Goal: Information Seeking & Learning: Learn about a topic

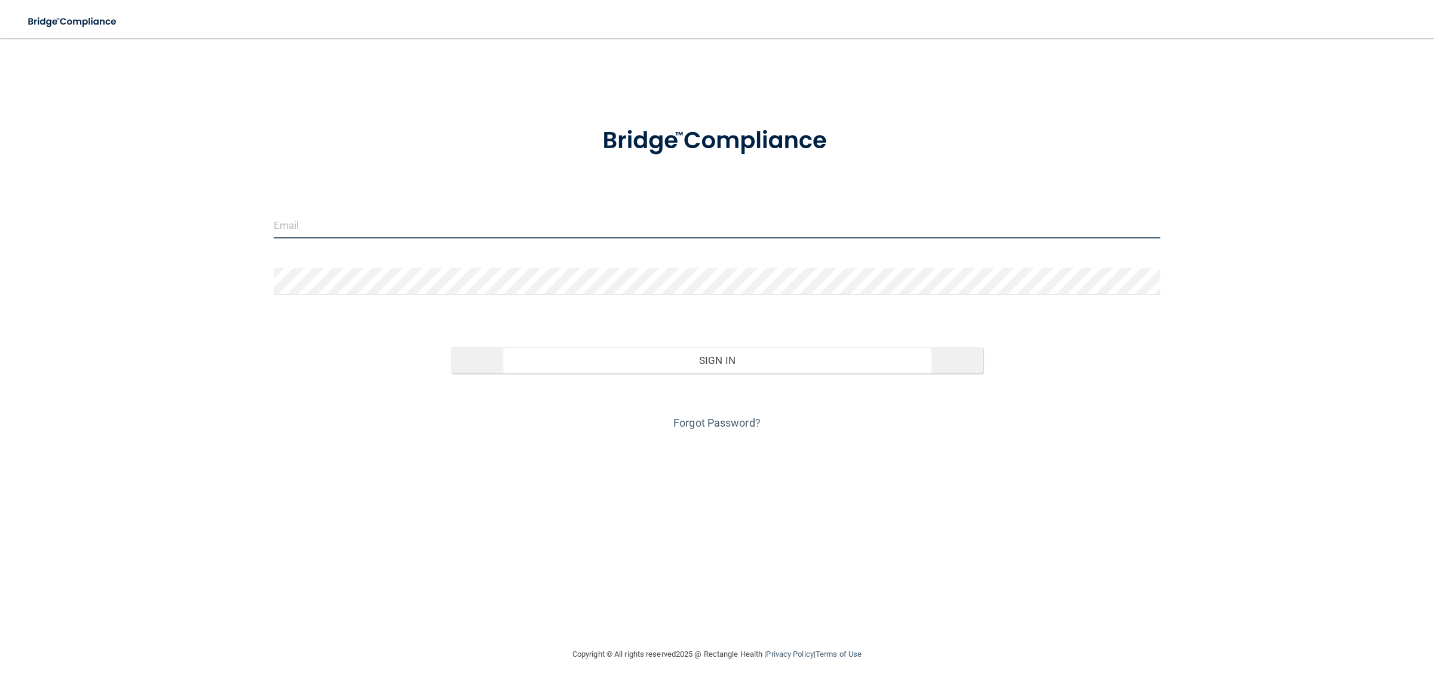
type input "[EMAIL_ADDRESS][DOMAIN_NAME]"
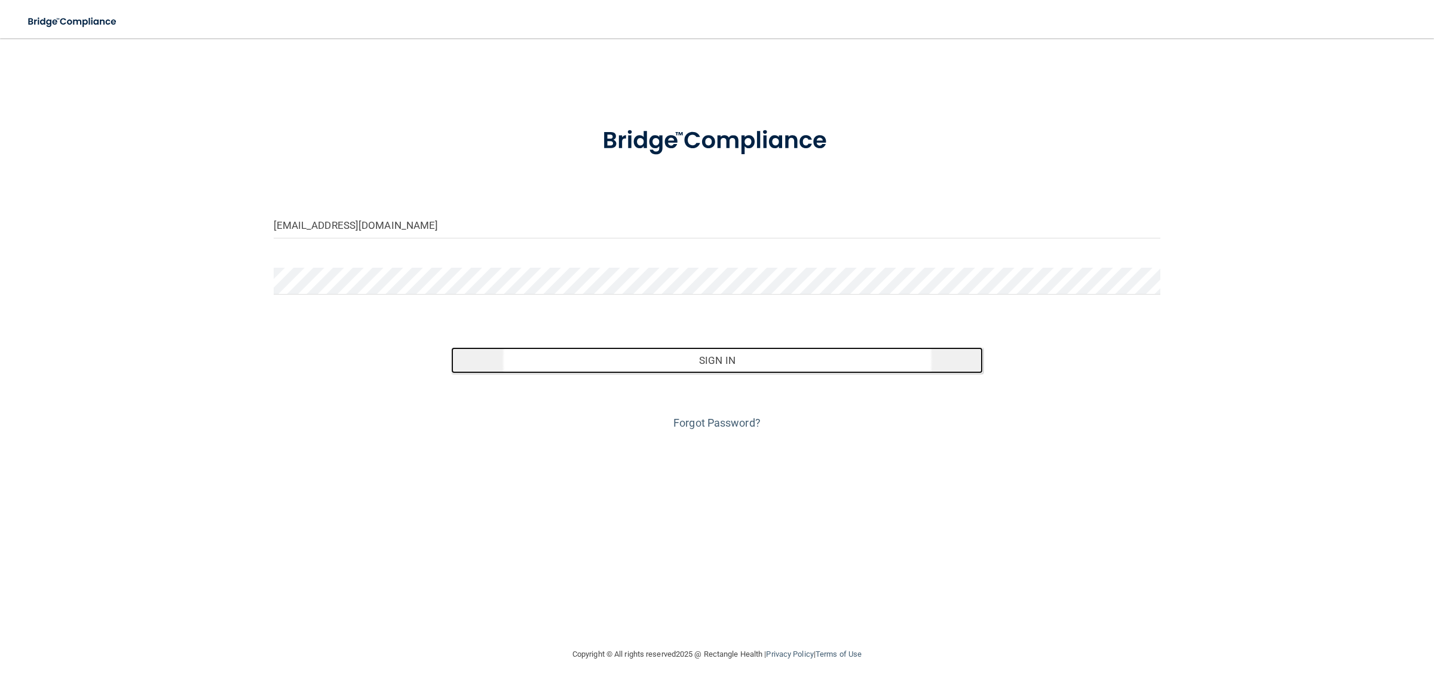
click at [650, 369] on button "Sign In" at bounding box center [717, 360] width 532 height 26
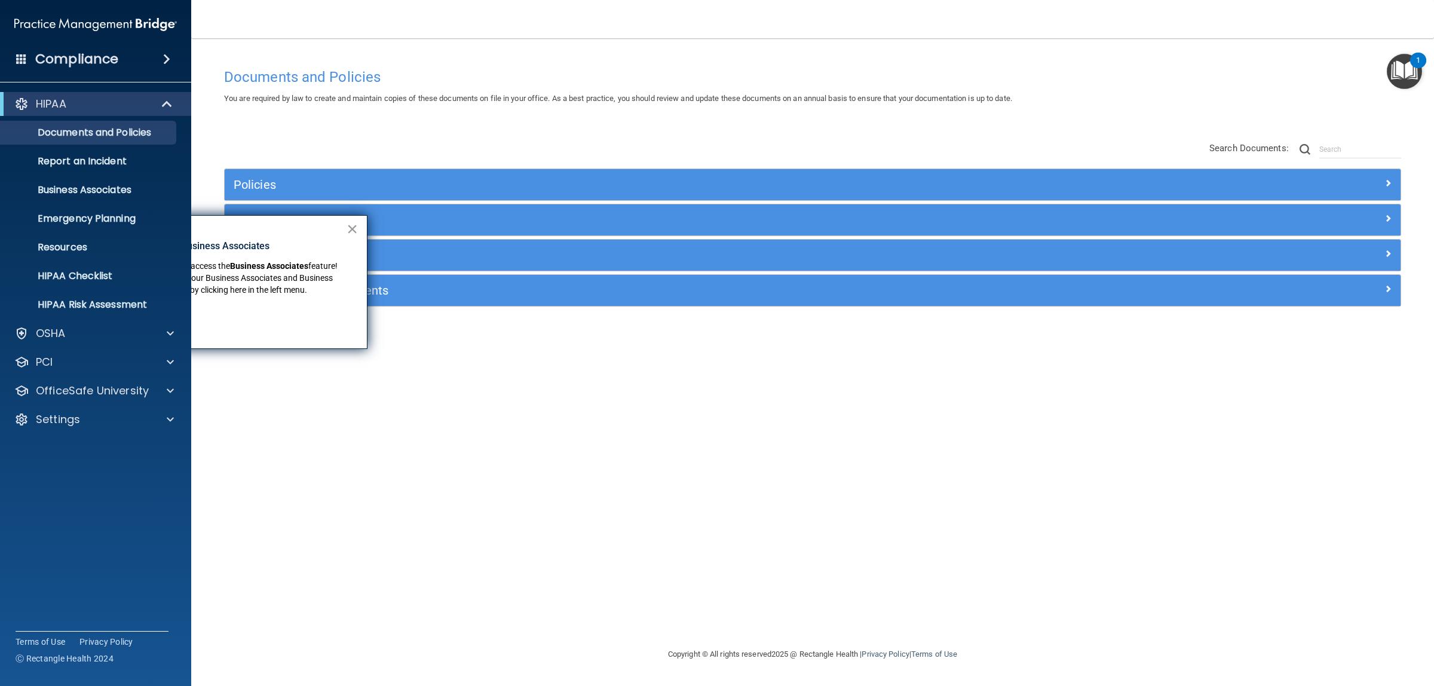
click at [356, 227] on button "×" at bounding box center [352, 228] width 11 height 19
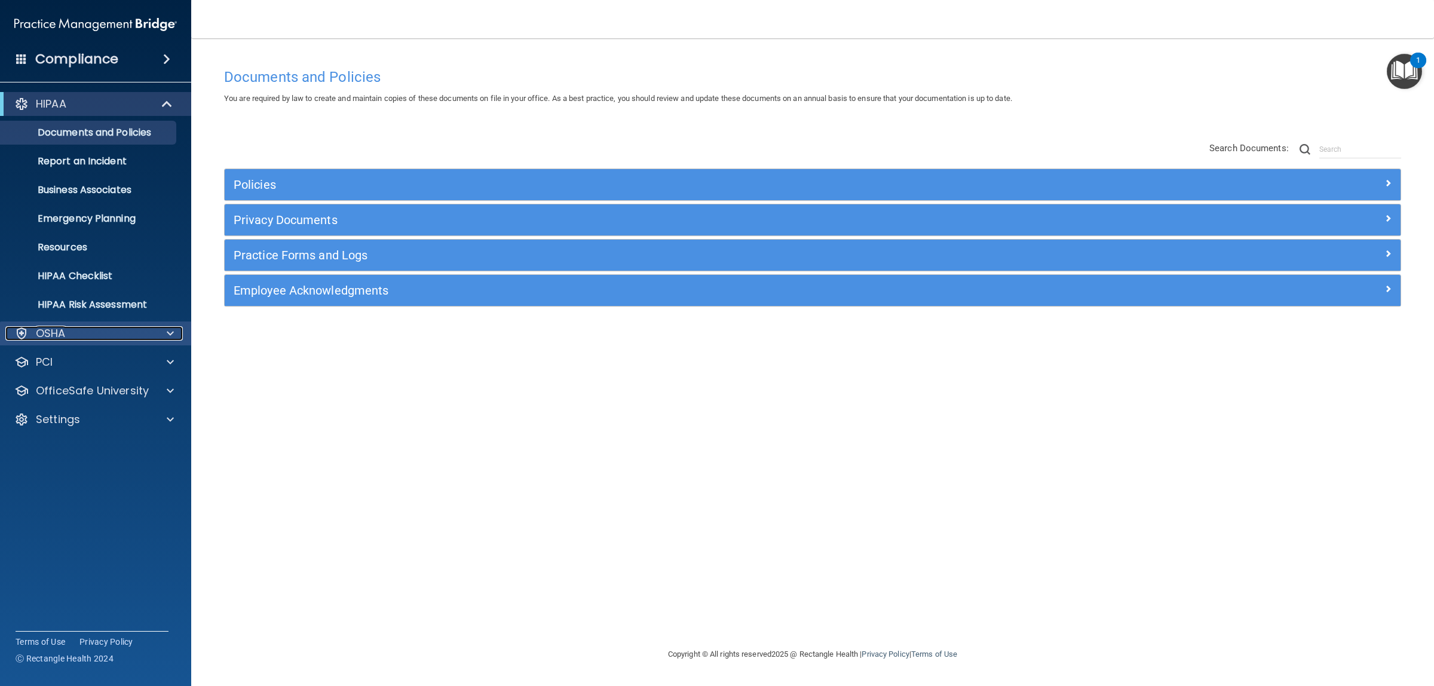
click at [168, 330] on span at bounding box center [170, 333] width 7 height 14
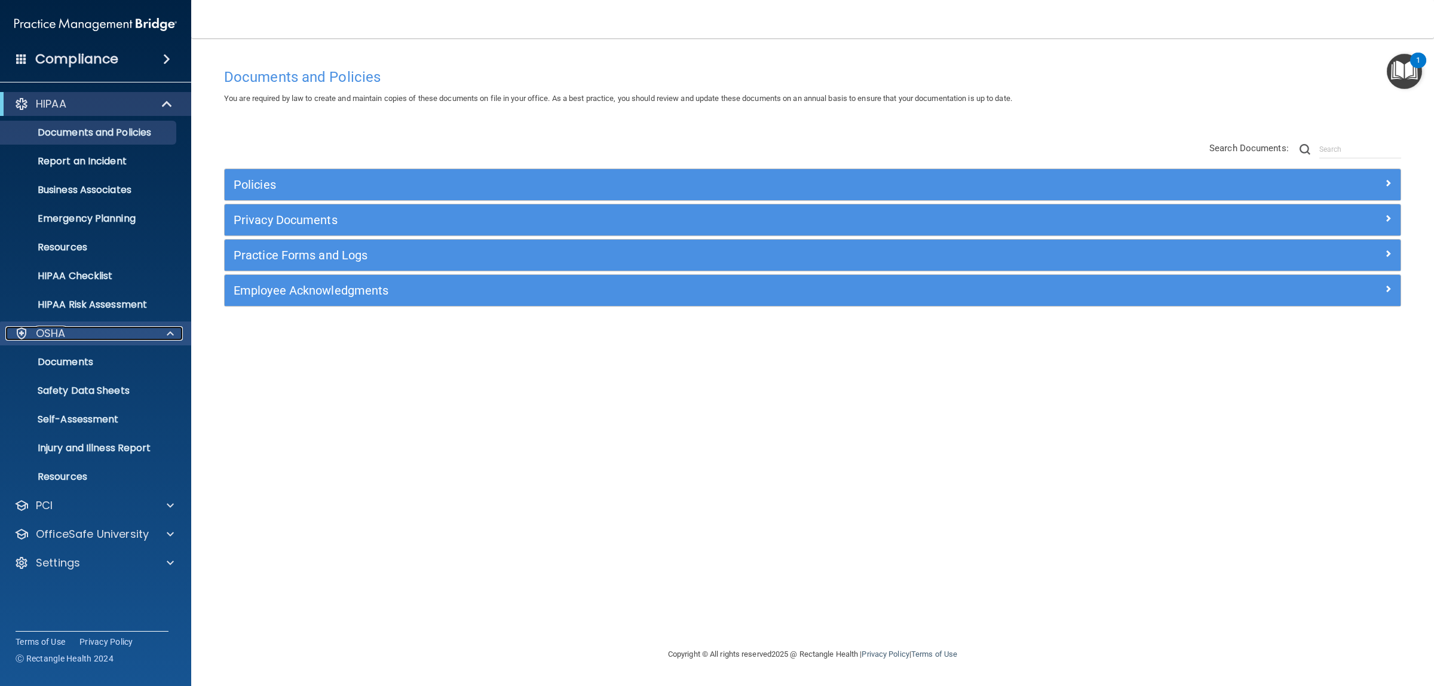
click at [168, 330] on span at bounding box center [170, 333] width 7 height 14
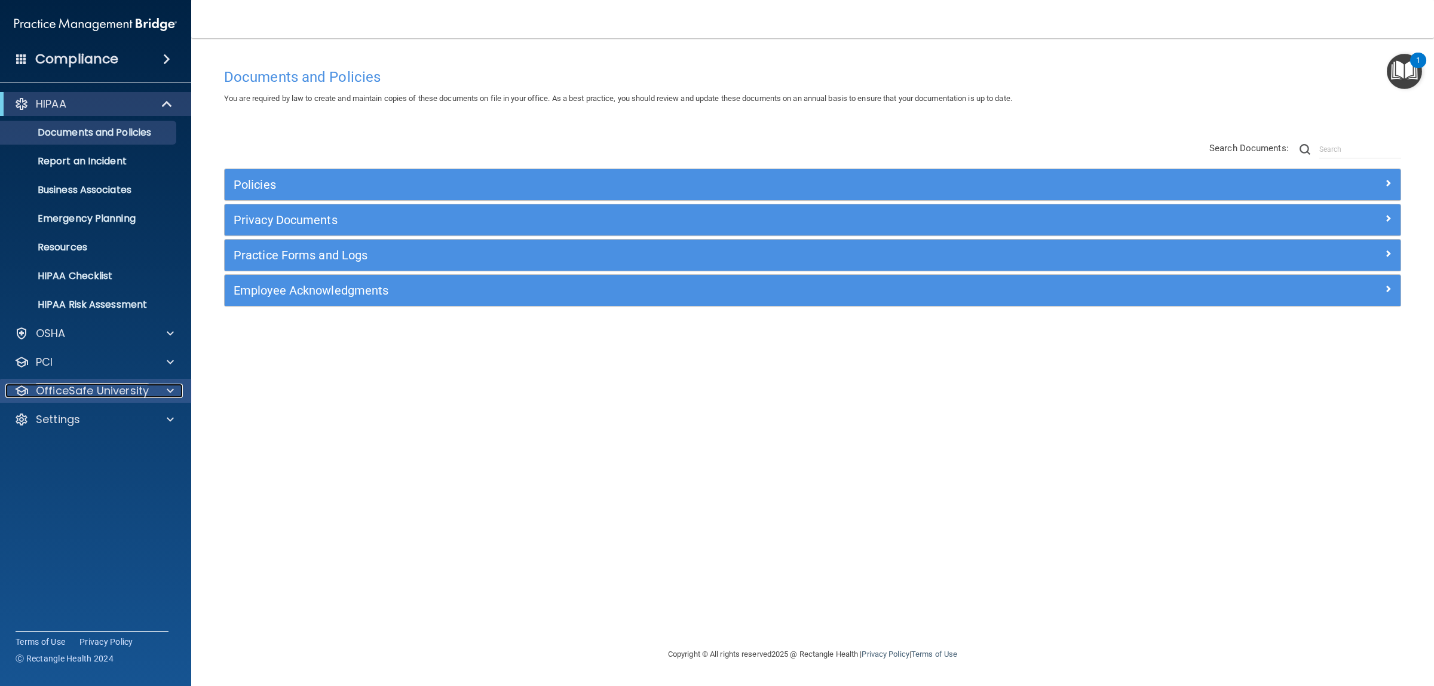
click at [176, 387] on div at bounding box center [169, 391] width 30 height 14
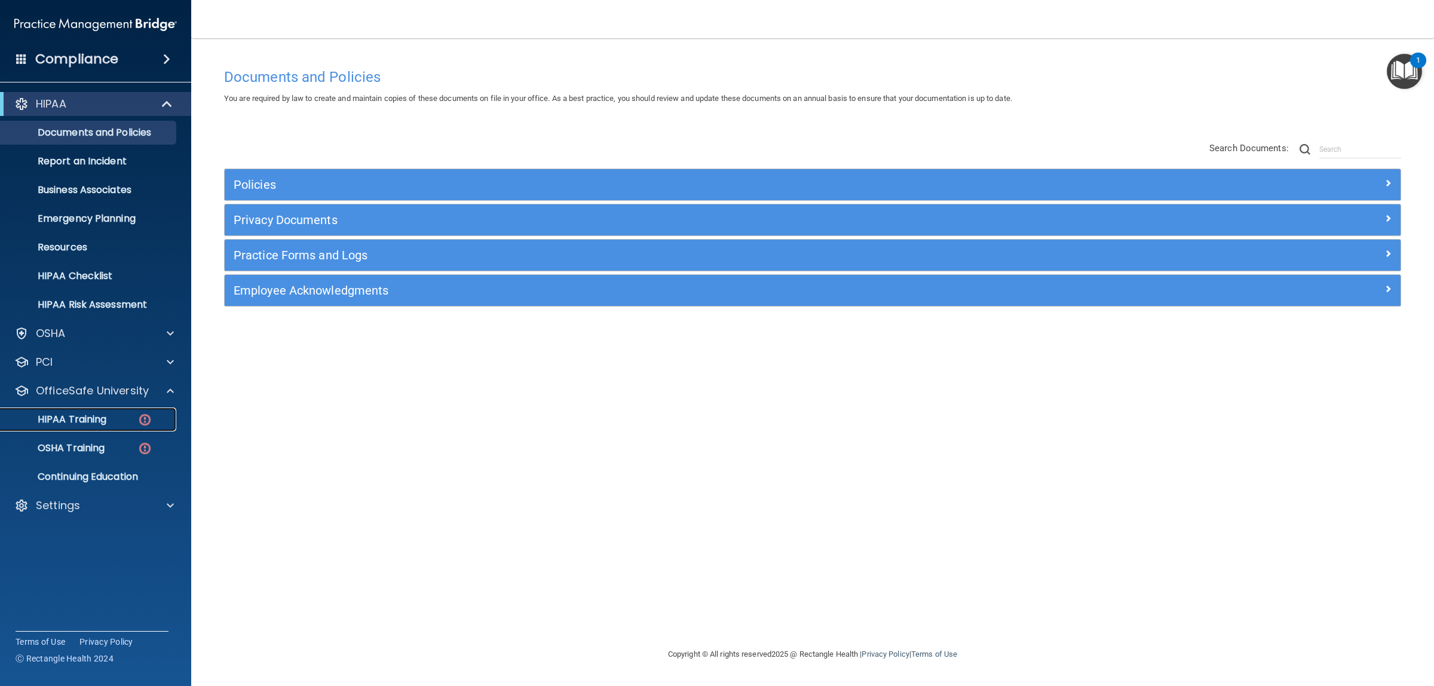
click at [139, 415] on img at bounding box center [144, 419] width 15 height 15
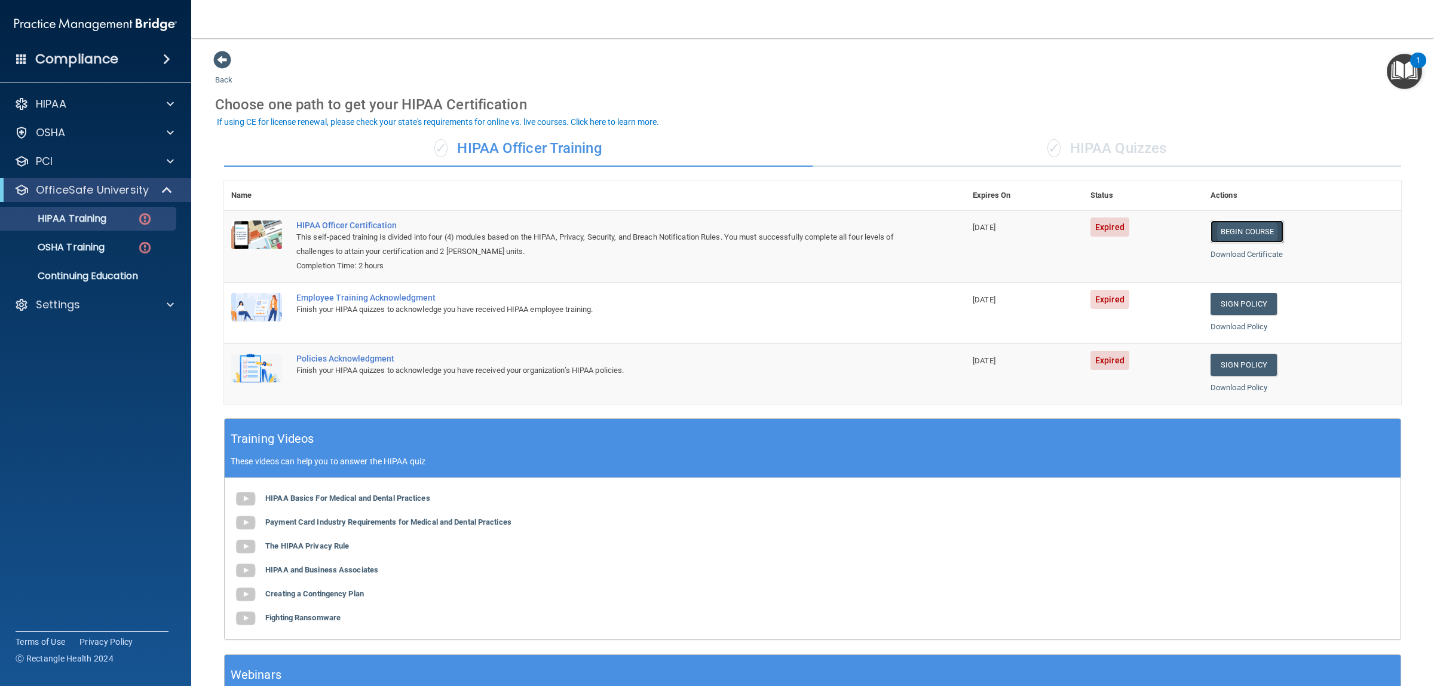
click at [1259, 229] on link "Begin Course" at bounding box center [1247, 232] width 73 height 22
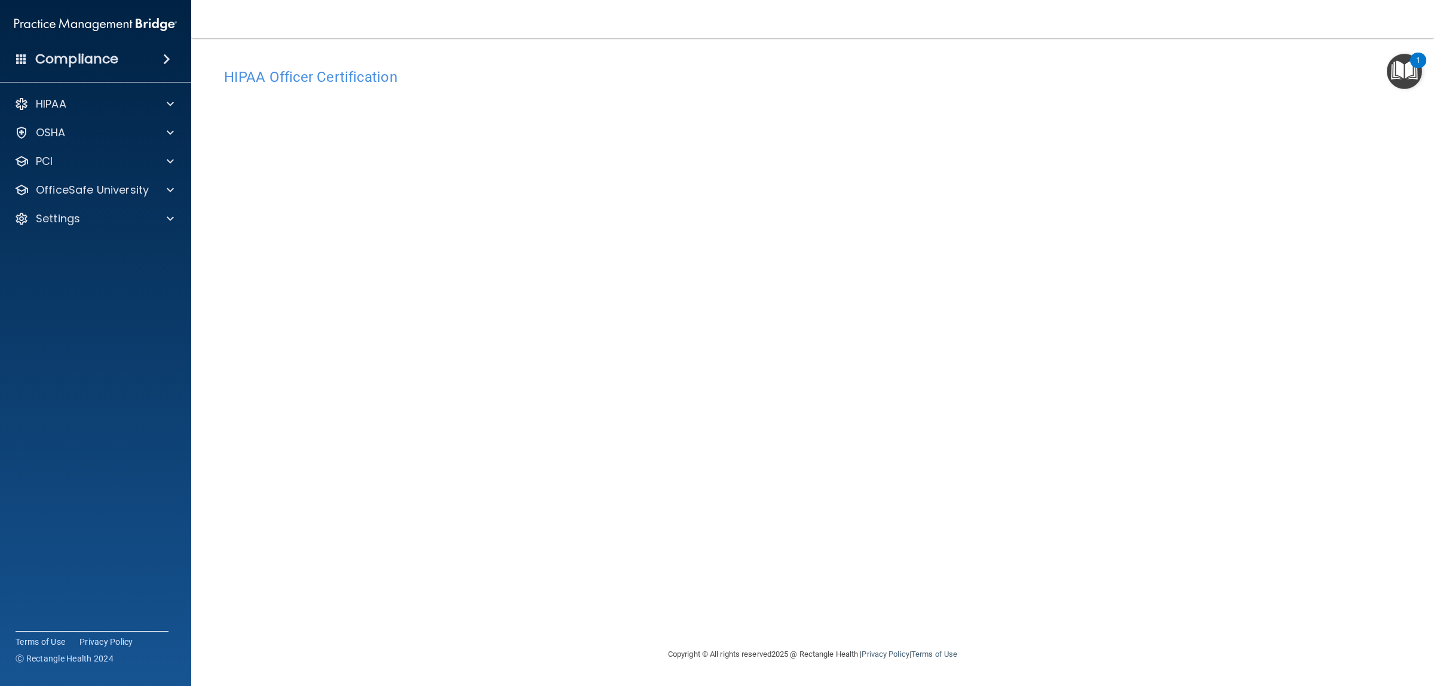
click at [550, 589] on div "HIPAA Officer Certification This course doesn’t expire until [DATE]. Are you su…" at bounding box center [812, 354] width 1195 height 585
